Goal: Task Accomplishment & Management: Manage account settings

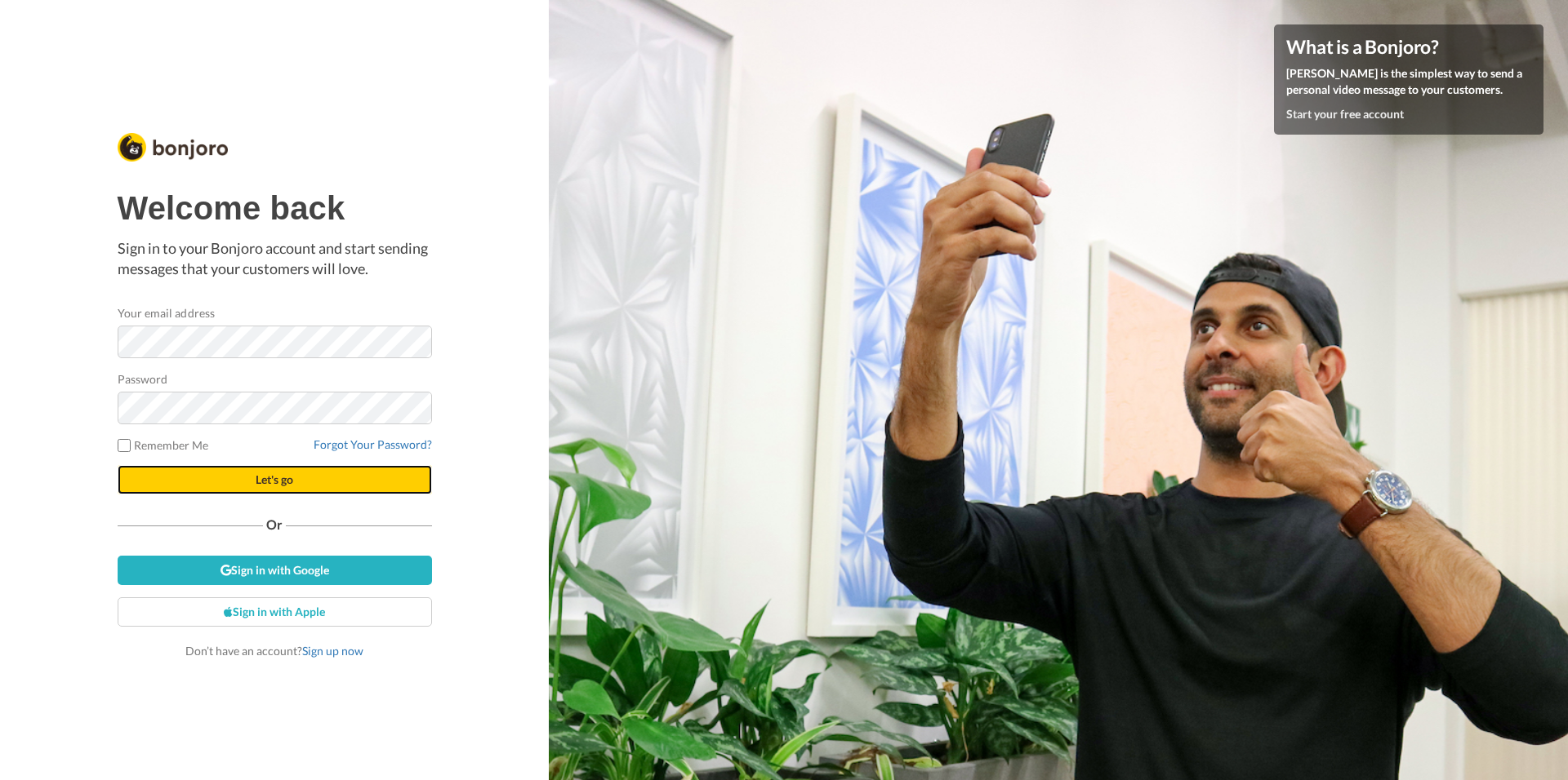
click at [222, 486] on button "Let's go" at bounding box center [275, 480] width 314 height 29
click at [272, 493] on button "Let's go" at bounding box center [275, 480] width 314 height 29
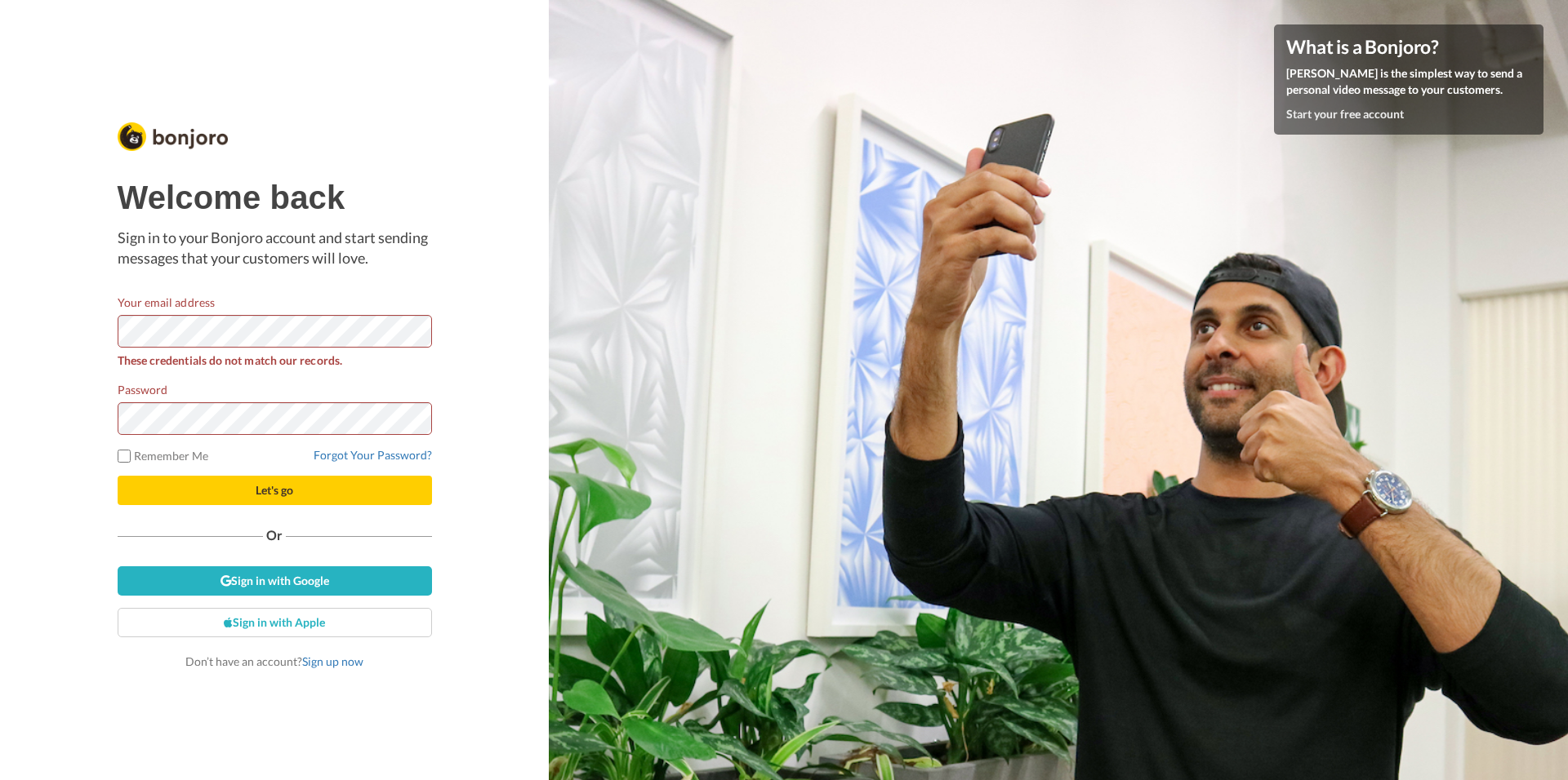
click at [431, 420] on div "Welcome back Sign in to your Bonjoro account and start sending messages that yo…" at bounding box center [274, 390] width 323 height 568
click at [207, 492] on button "Let's go" at bounding box center [275, 491] width 314 height 29
